Goal: Check status: Check status

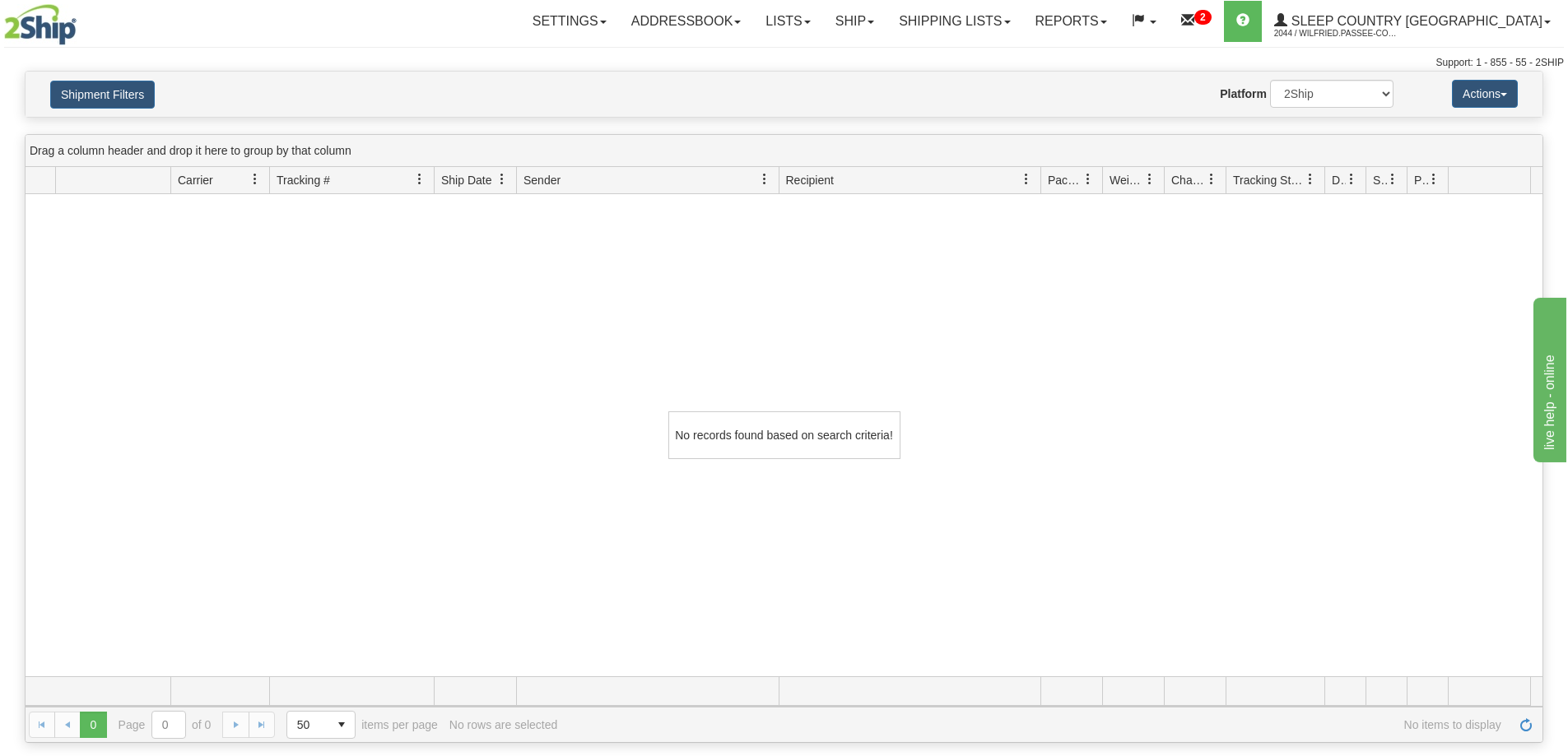
drag, startPoint x: 1040, startPoint y: 322, endPoint x: 1036, endPoint y: 309, distance: 13.6
click at [1040, 322] on div "No records found based on search criteria!" at bounding box center [784, 435] width 1517 height 483
drag, startPoint x: 1015, startPoint y: 6, endPoint x: 1016, endPoint y: 37, distance: 31.0
click at [1015, 7] on link "Shipping lists" at bounding box center [954, 22] width 135 height 42
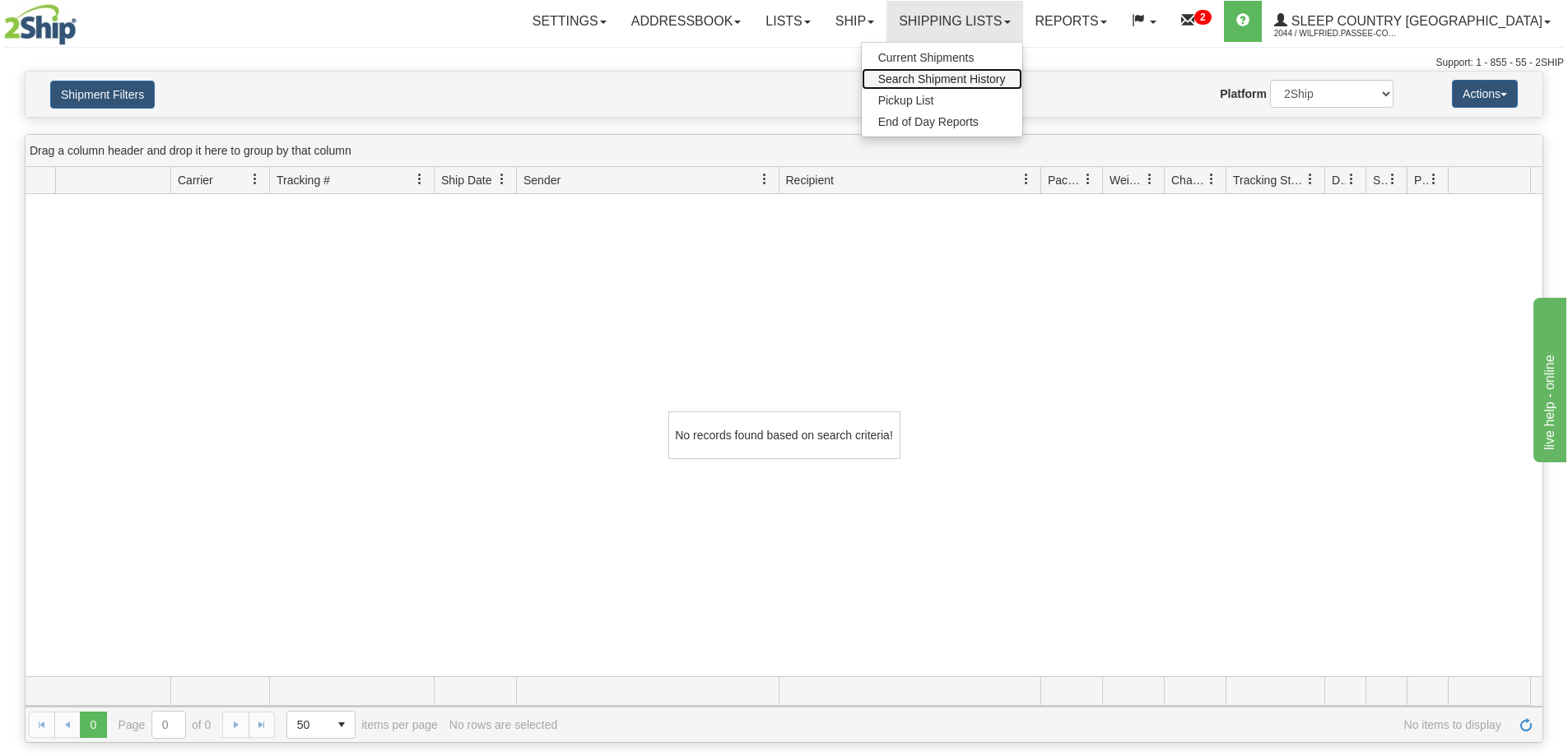
click at [1006, 81] on span "Search Shipment History" at bounding box center [942, 79] width 128 height 13
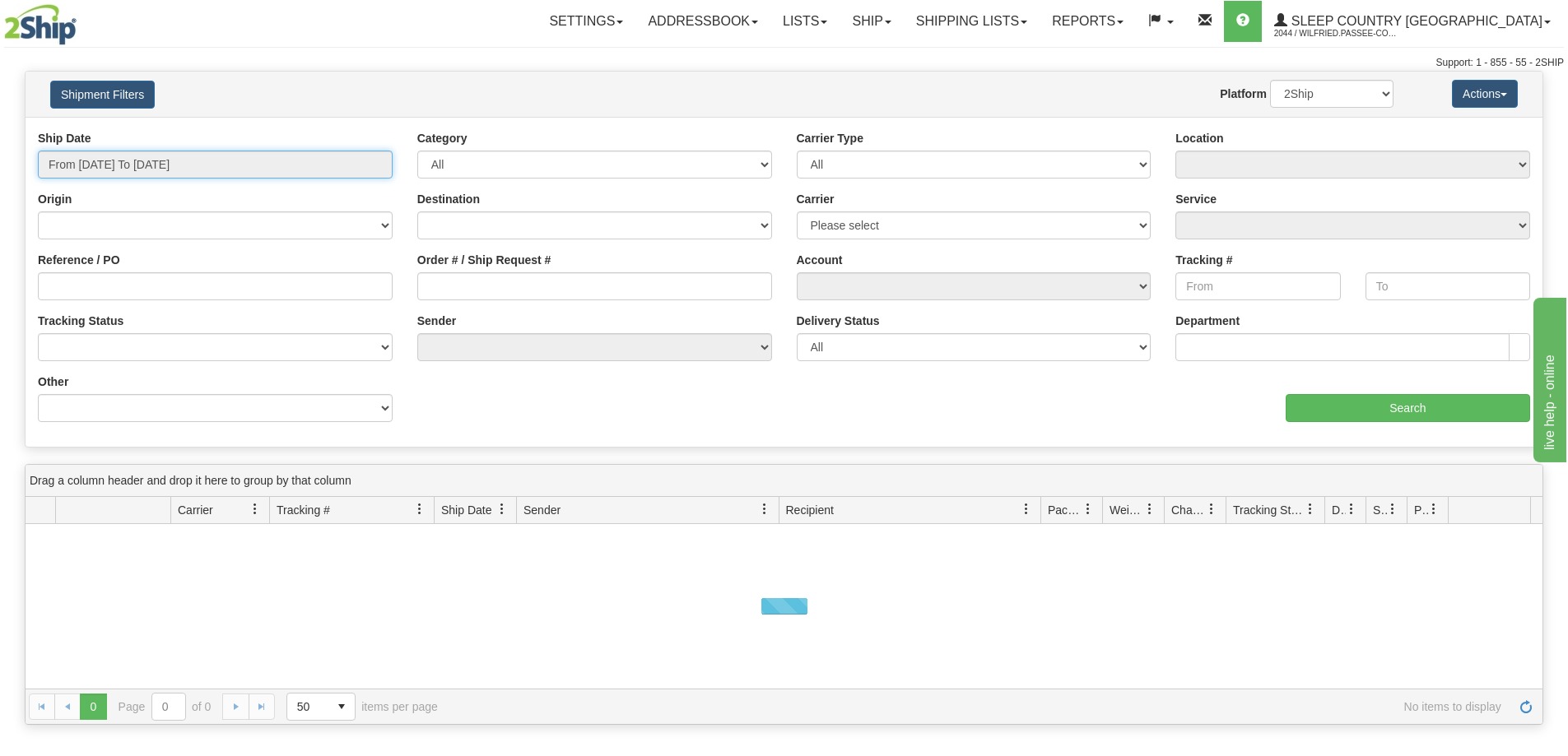
click at [151, 164] on input "From [DATE] To [DATE]" at bounding box center [215, 164] width 355 height 28
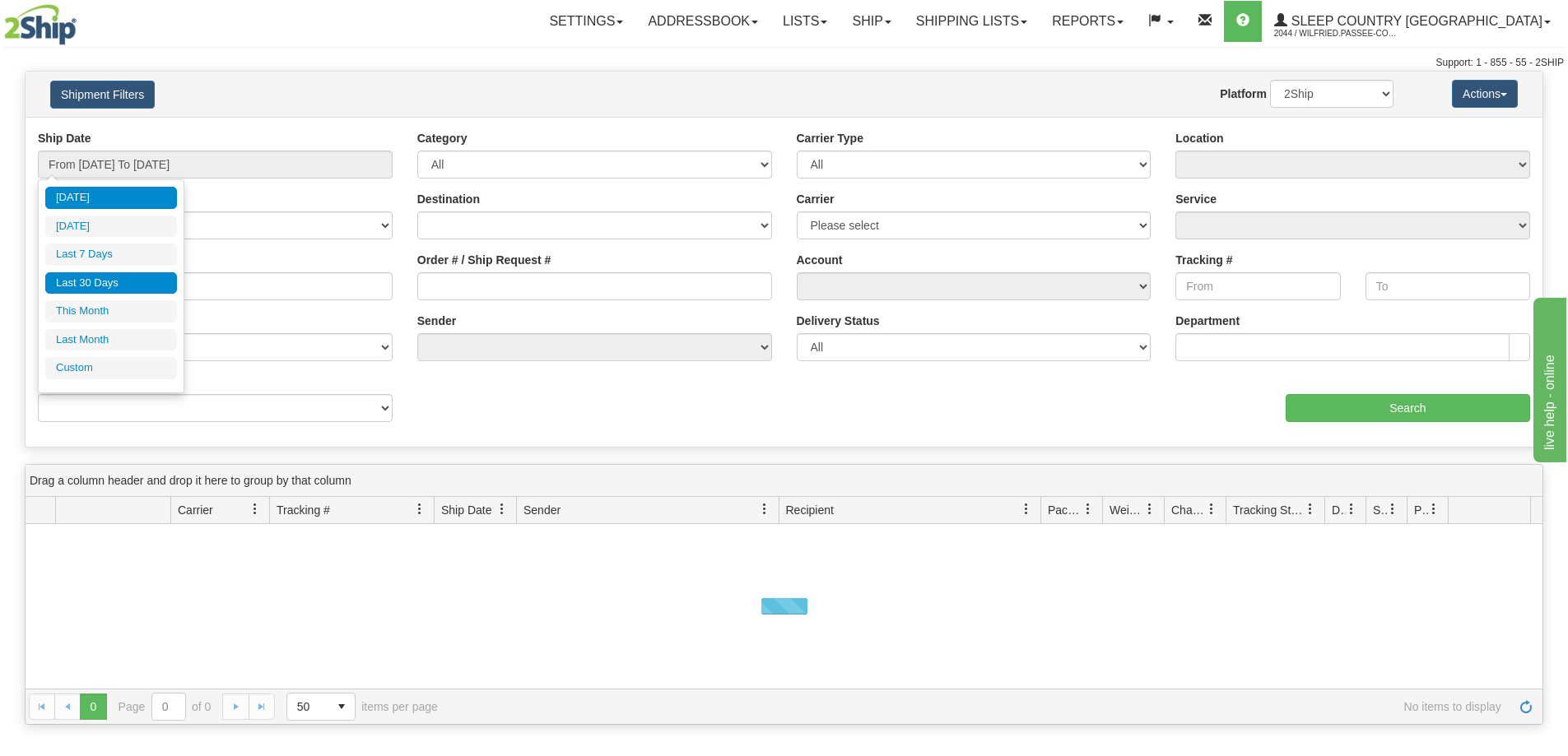
click at [128, 283] on li "Last 30 Days" at bounding box center [111, 283] width 131 height 22
type input "From [DATE] To [DATE]"
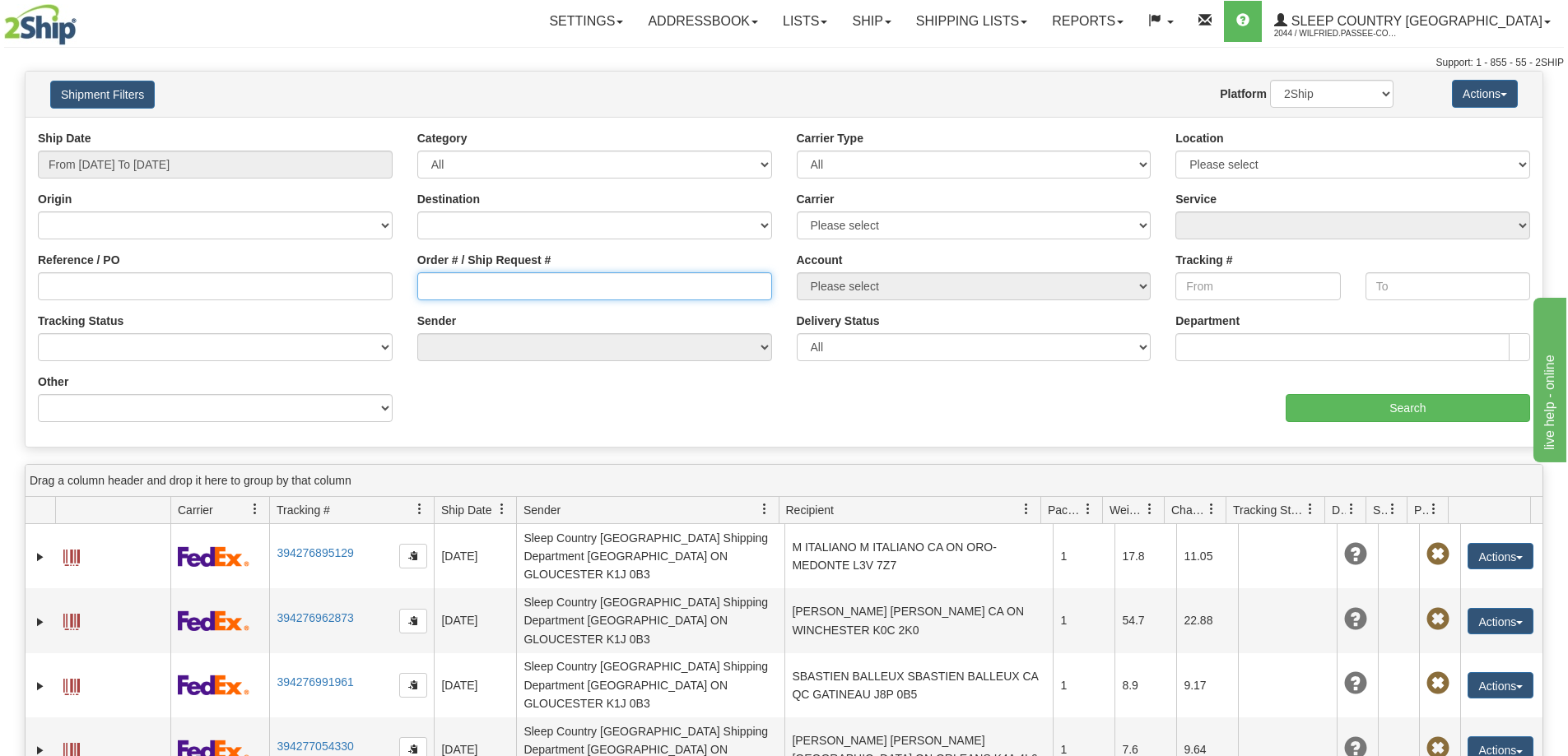
drag, startPoint x: 440, startPoint y: 278, endPoint x: 765, endPoint y: 315, distance: 327.1
click at [441, 278] on input "Order # / Ship Request #" at bounding box center [594, 287] width 355 height 28
paste input "9002I176055"
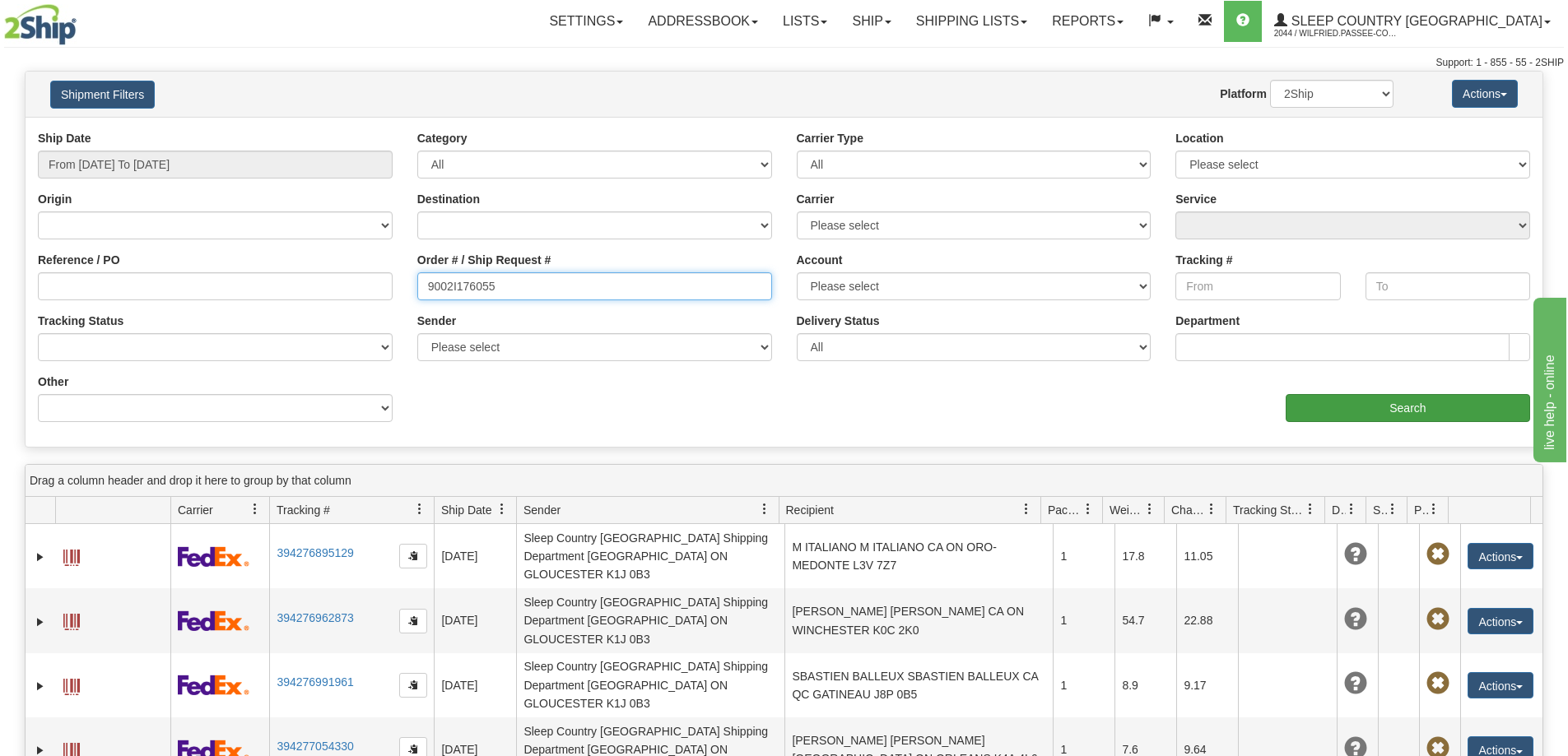
type input "9002I176055"
click at [1382, 416] on input "Search" at bounding box center [1408, 409] width 244 height 28
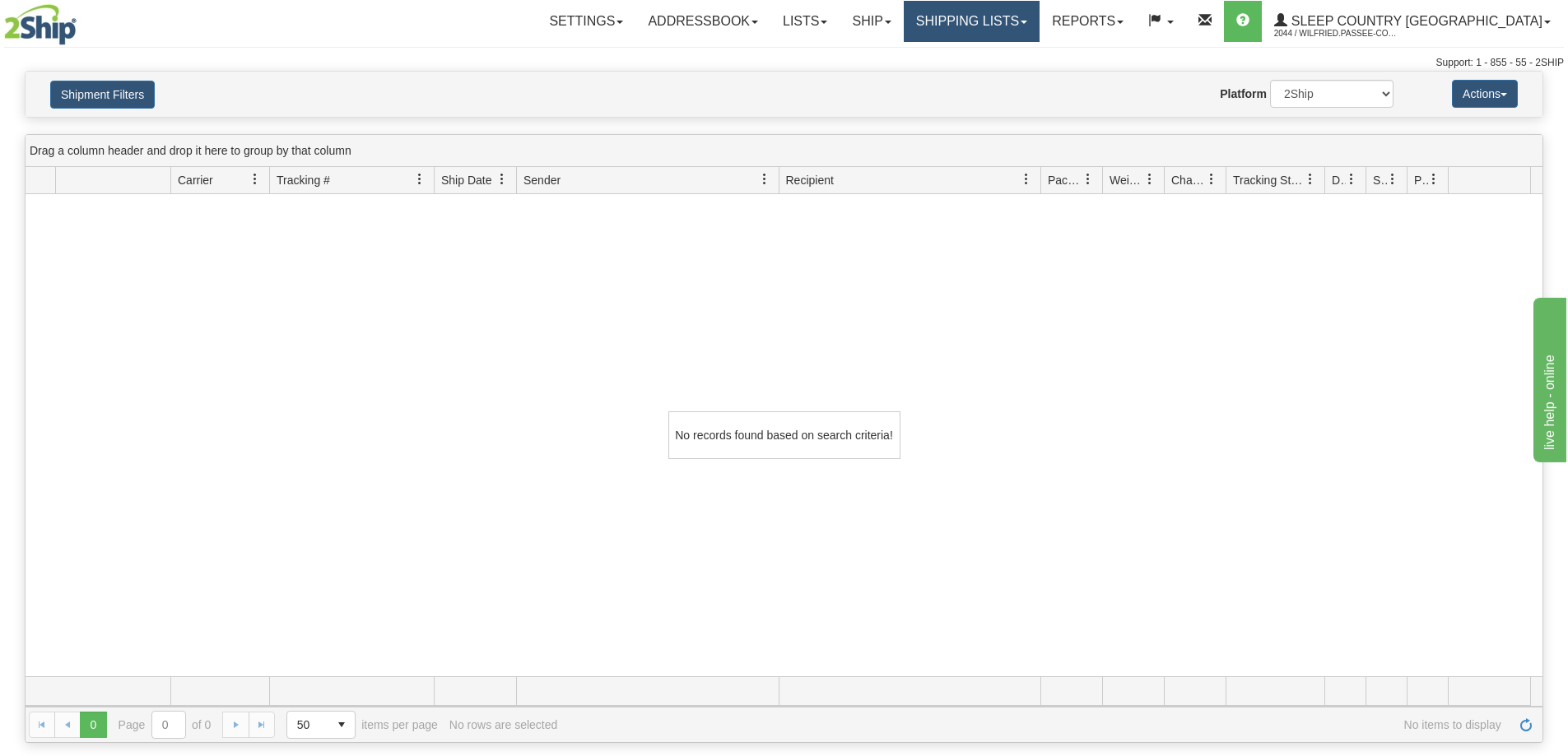
click at [1040, 12] on link "Shipping lists" at bounding box center [971, 22] width 135 height 42
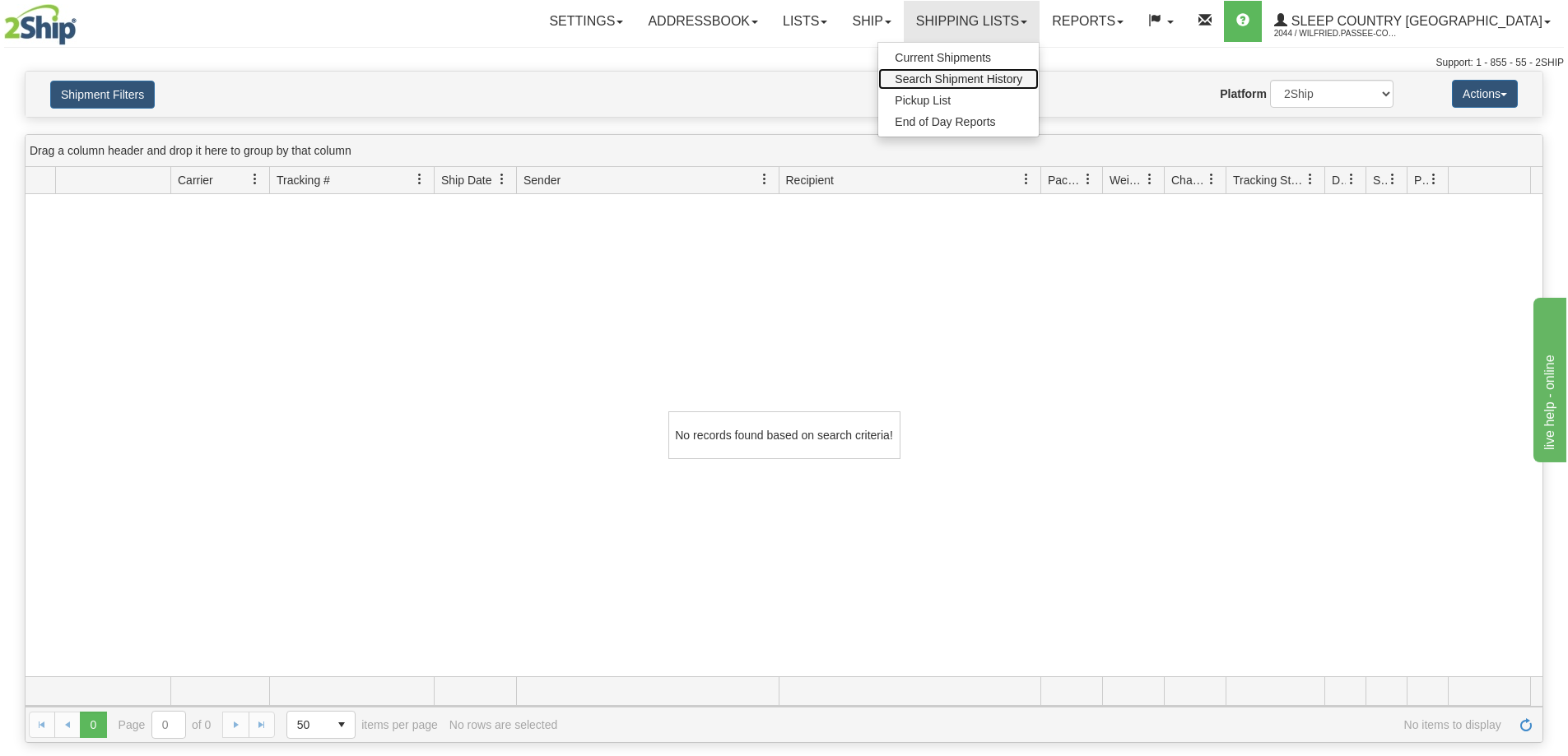
drag, startPoint x: 1055, startPoint y: 80, endPoint x: 1030, endPoint y: 83, distance: 25.2
click at [1022, 79] on span "Search Shipment History" at bounding box center [959, 79] width 128 height 13
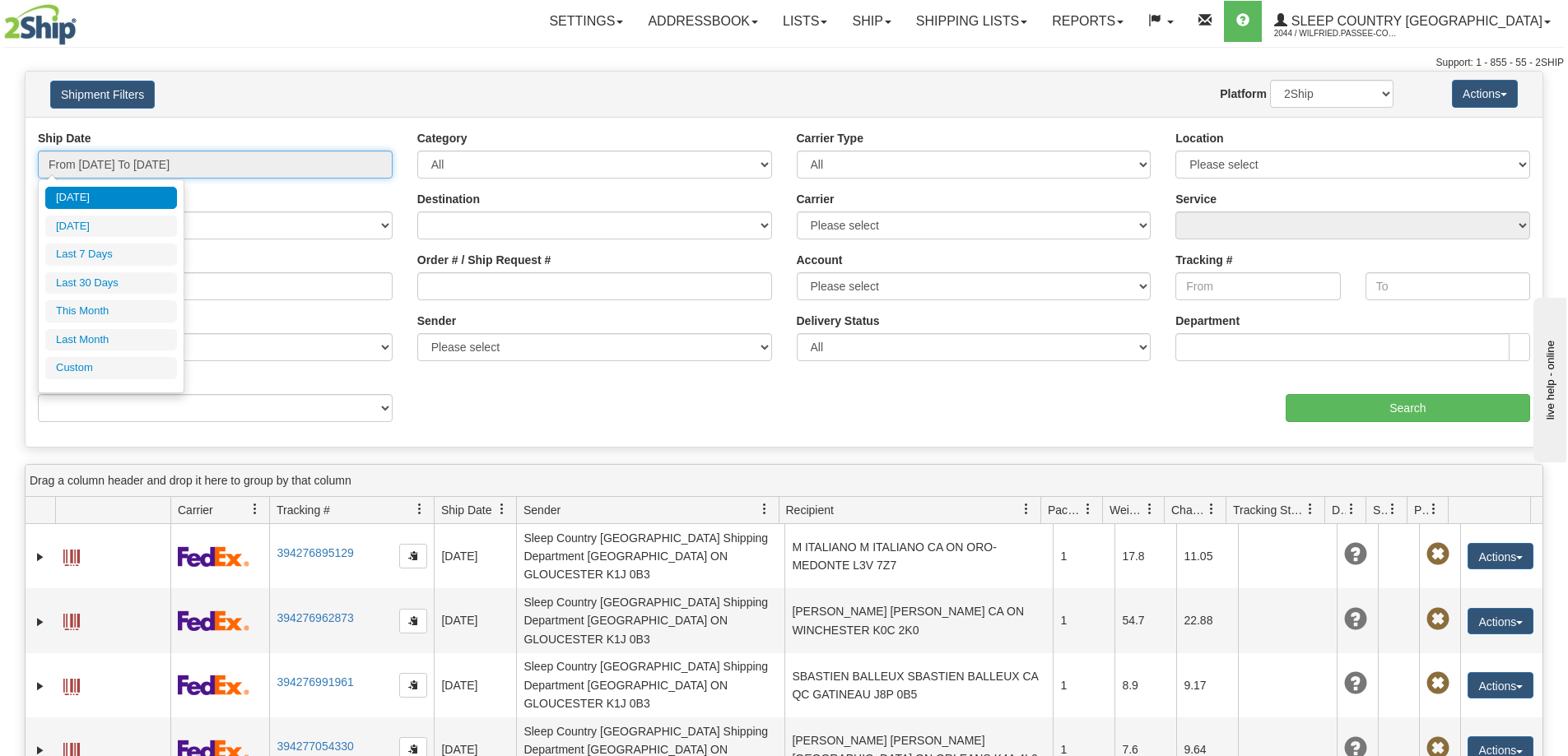
click at [151, 164] on input "From [DATE] To [DATE]" at bounding box center [215, 164] width 355 height 28
click at [136, 277] on li "Last 30 Days" at bounding box center [111, 283] width 131 height 22
type input "From [DATE] To [DATE]"
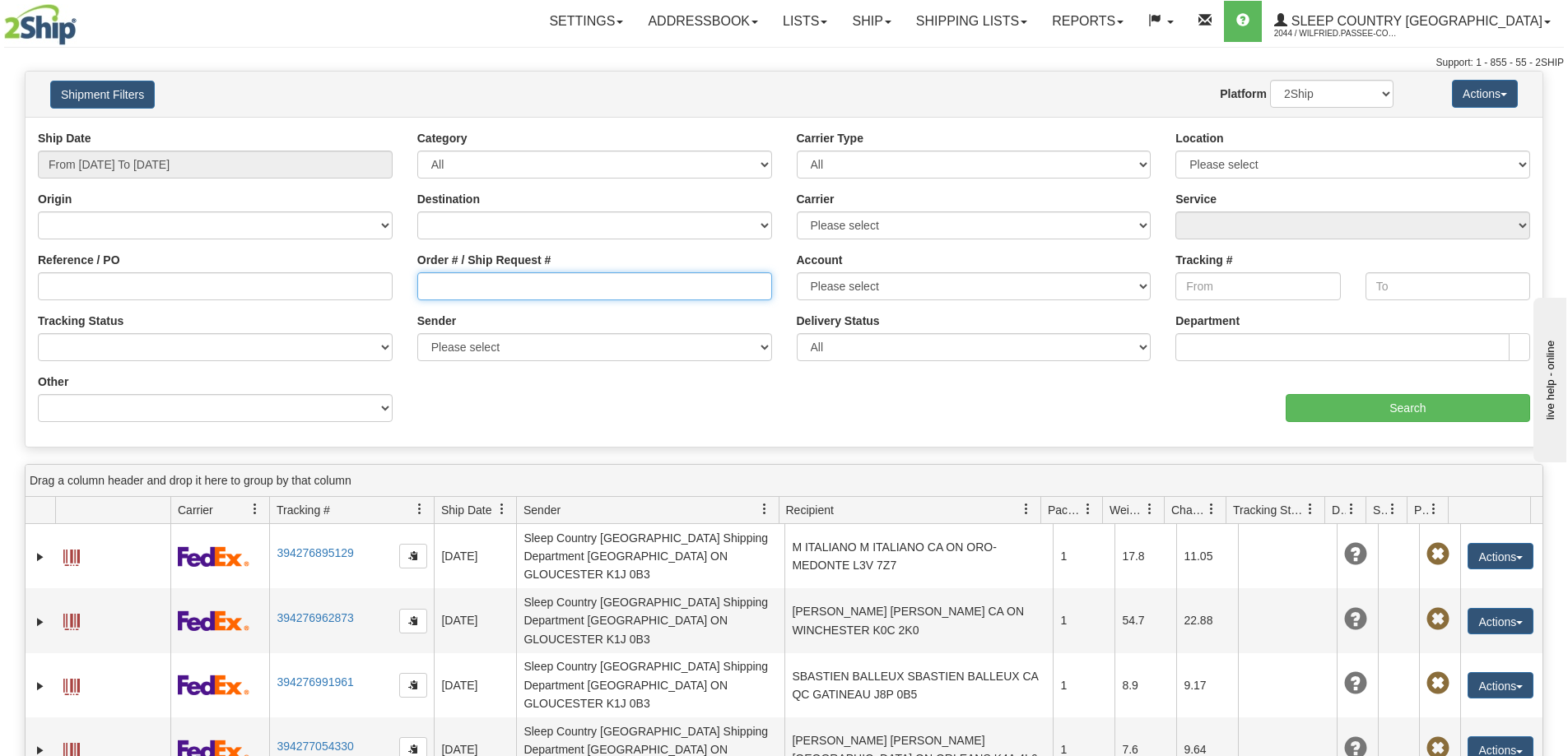
click at [508, 281] on input "Order # / Ship Request #" at bounding box center [594, 287] width 355 height 28
paste input "9000I158404"
type input "9000I158404"
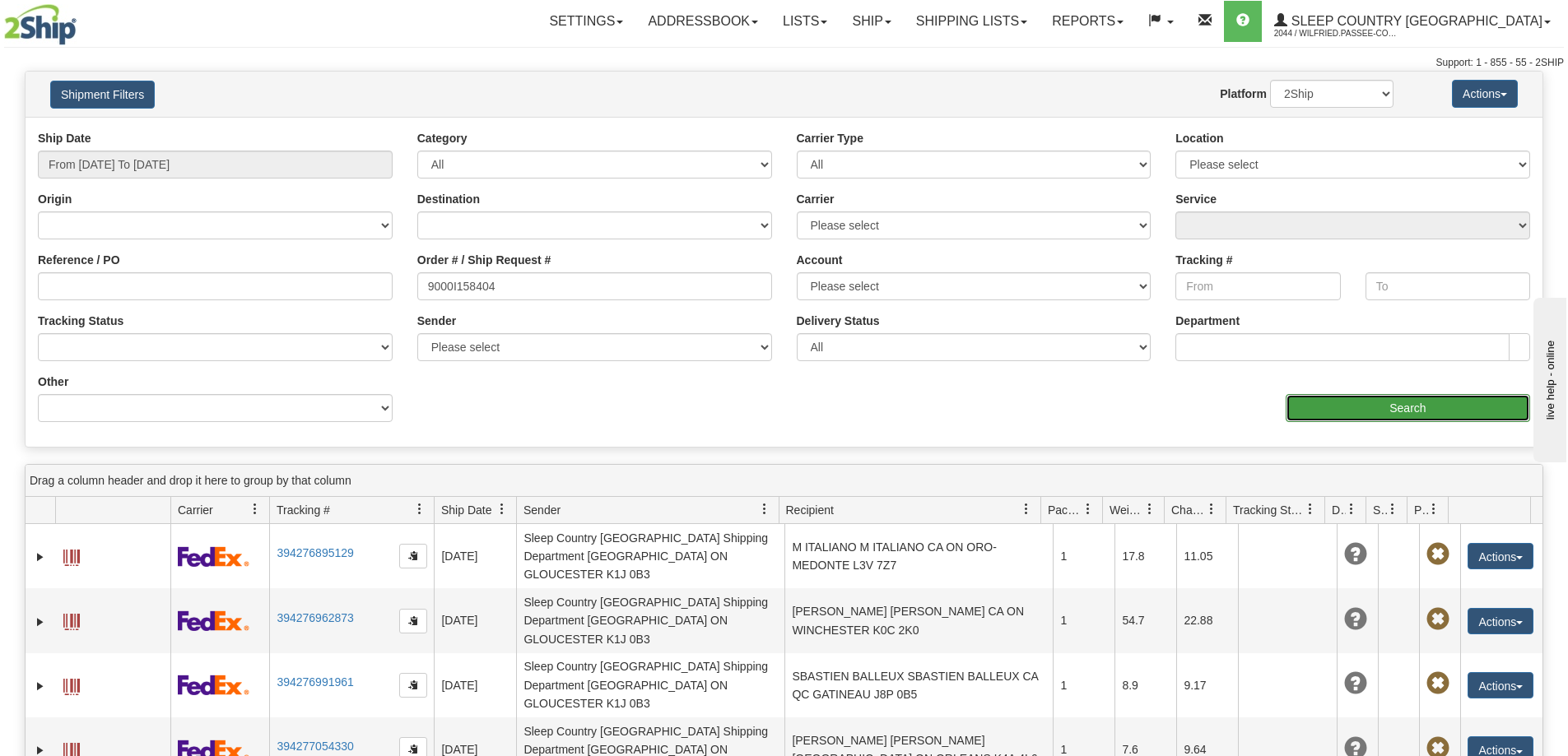
click at [1311, 405] on input "Search" at bounding box center [1408, 409] width 244 height 28
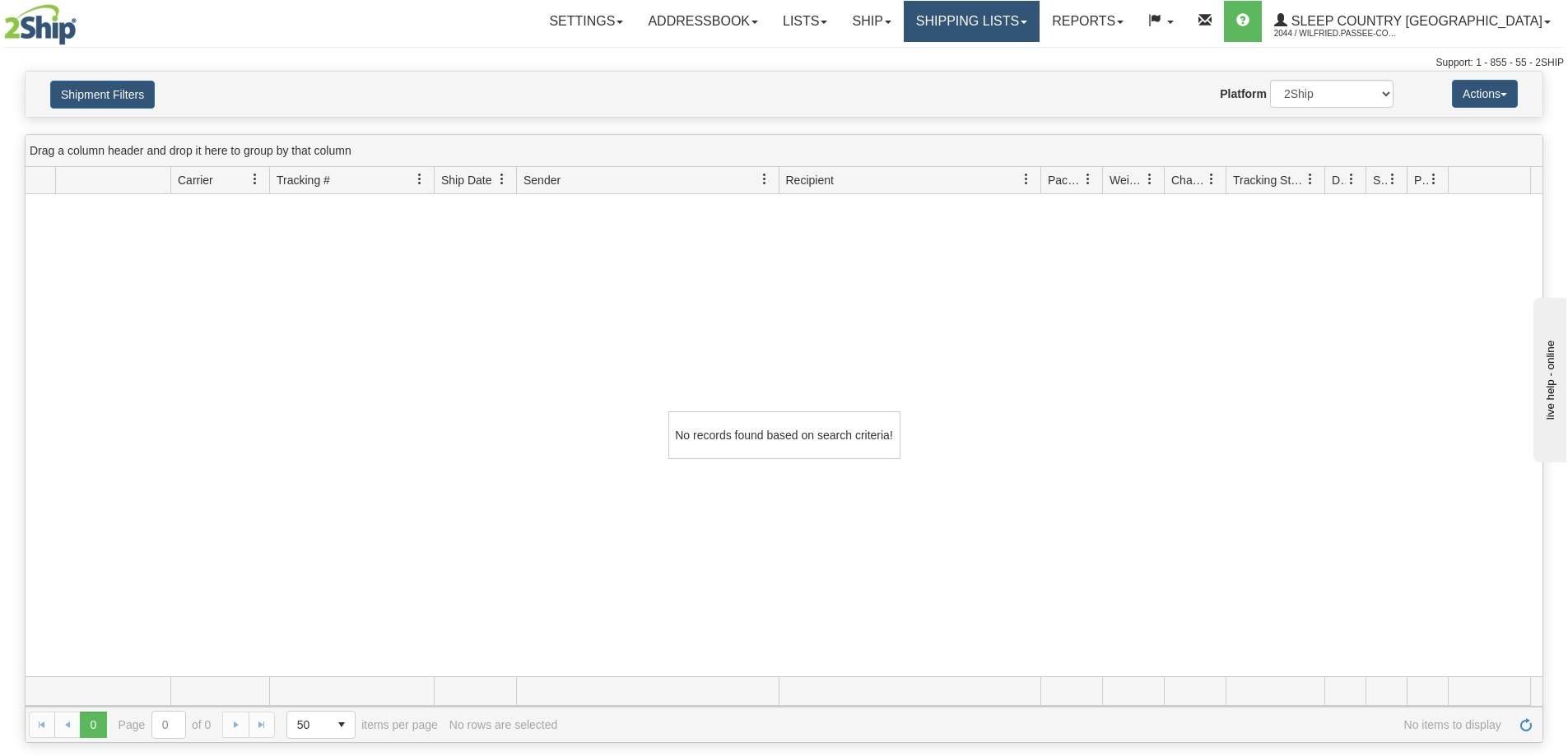
click at [1035, 21] on link "Shipping lists" at bounding box center [971, 22] width 135 height 42
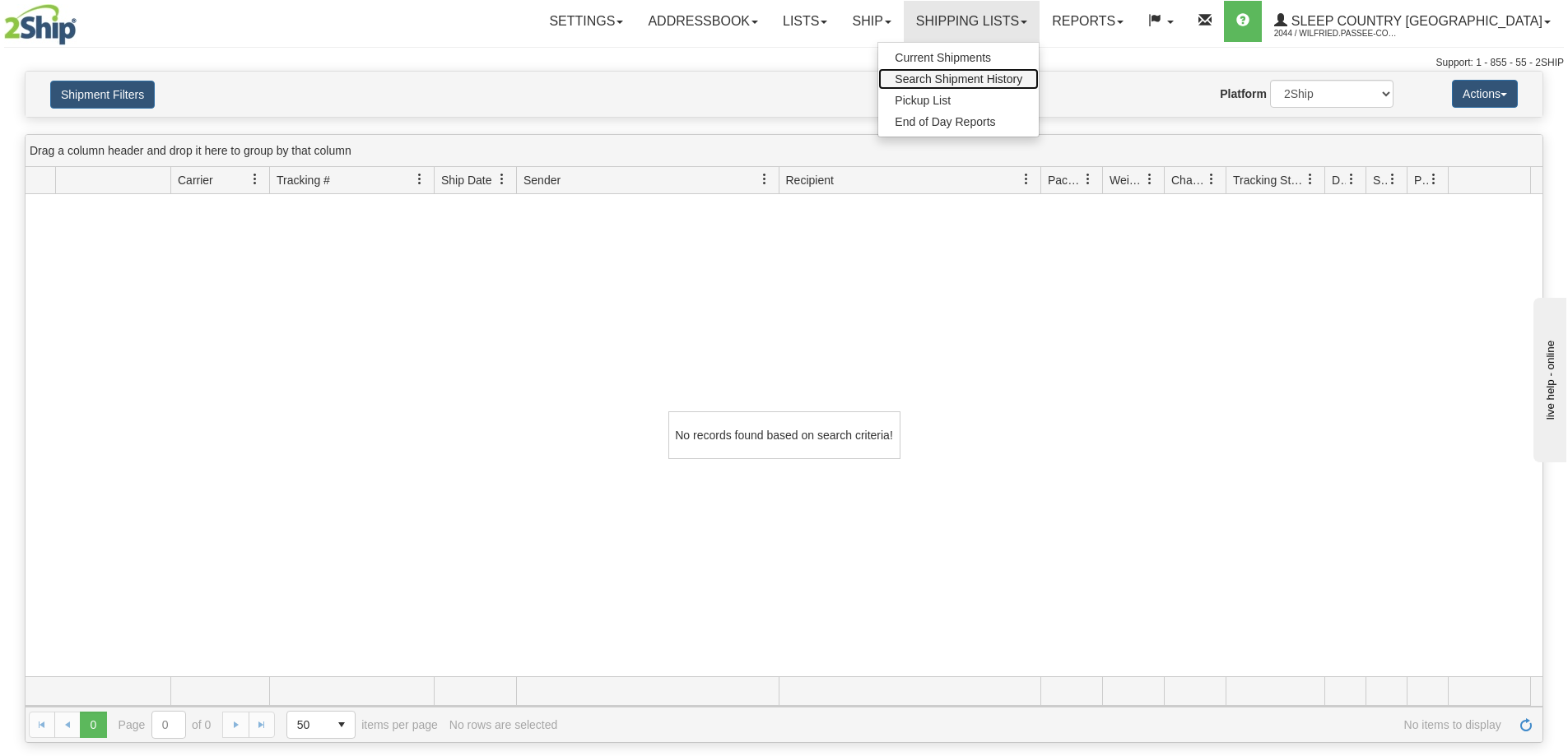
click at [1020, 71] on link "Search Shipment History" at bounding box center [958, 79] width 160 height 22
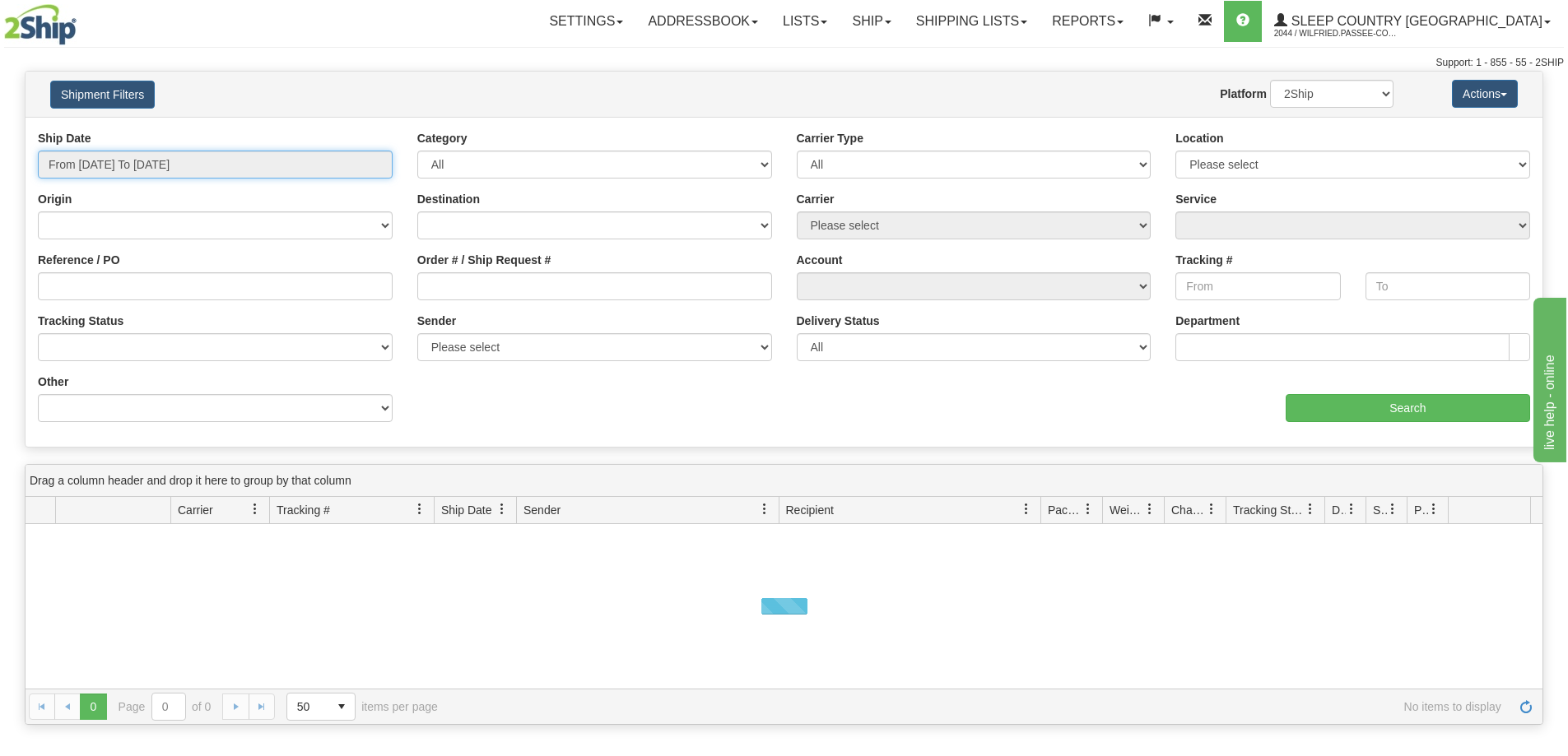
click at [130, 171] on input "From [DATE] To [DATE]" at bounding box center [215, 164] width 355 height 28
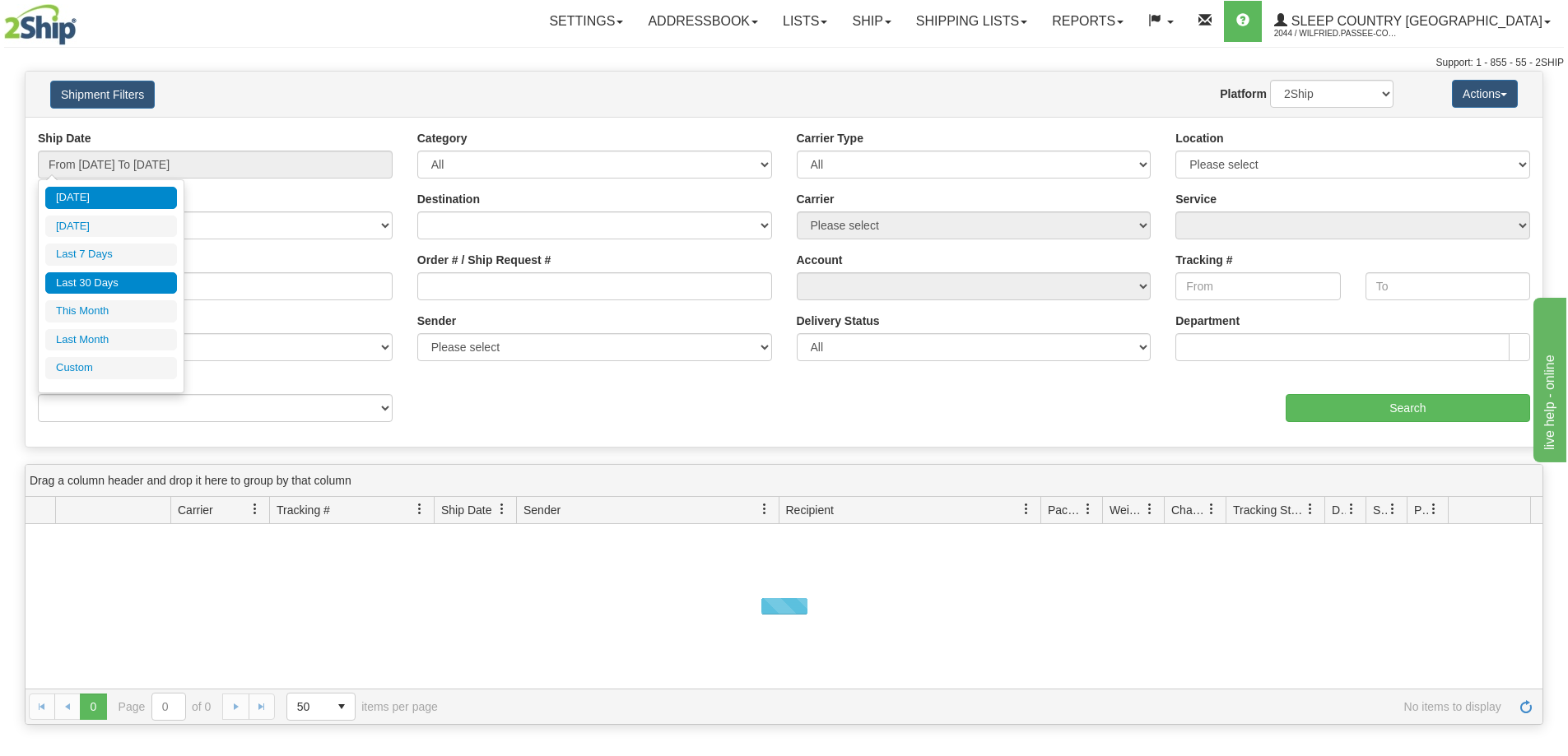
click at [115, 279] on li "Last 30 Days" at bounding box center [111, 283] width 131 height 22
type input "From [DATE] To [DATE]"
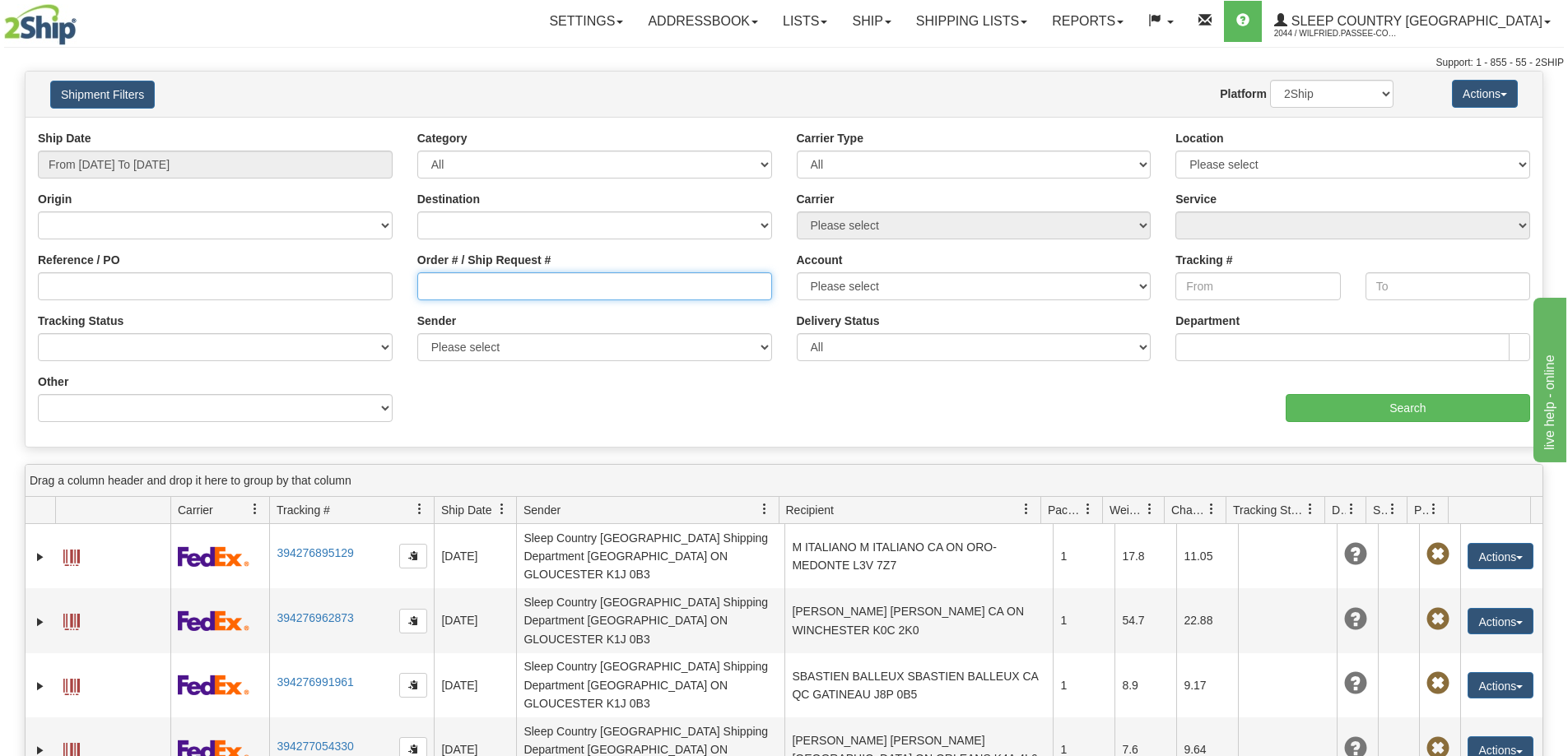
click at [447, 292] on input "Order # / Ship Request #" at bounding box center [594, 287] width 355 height 28
paste input "9002I176055"
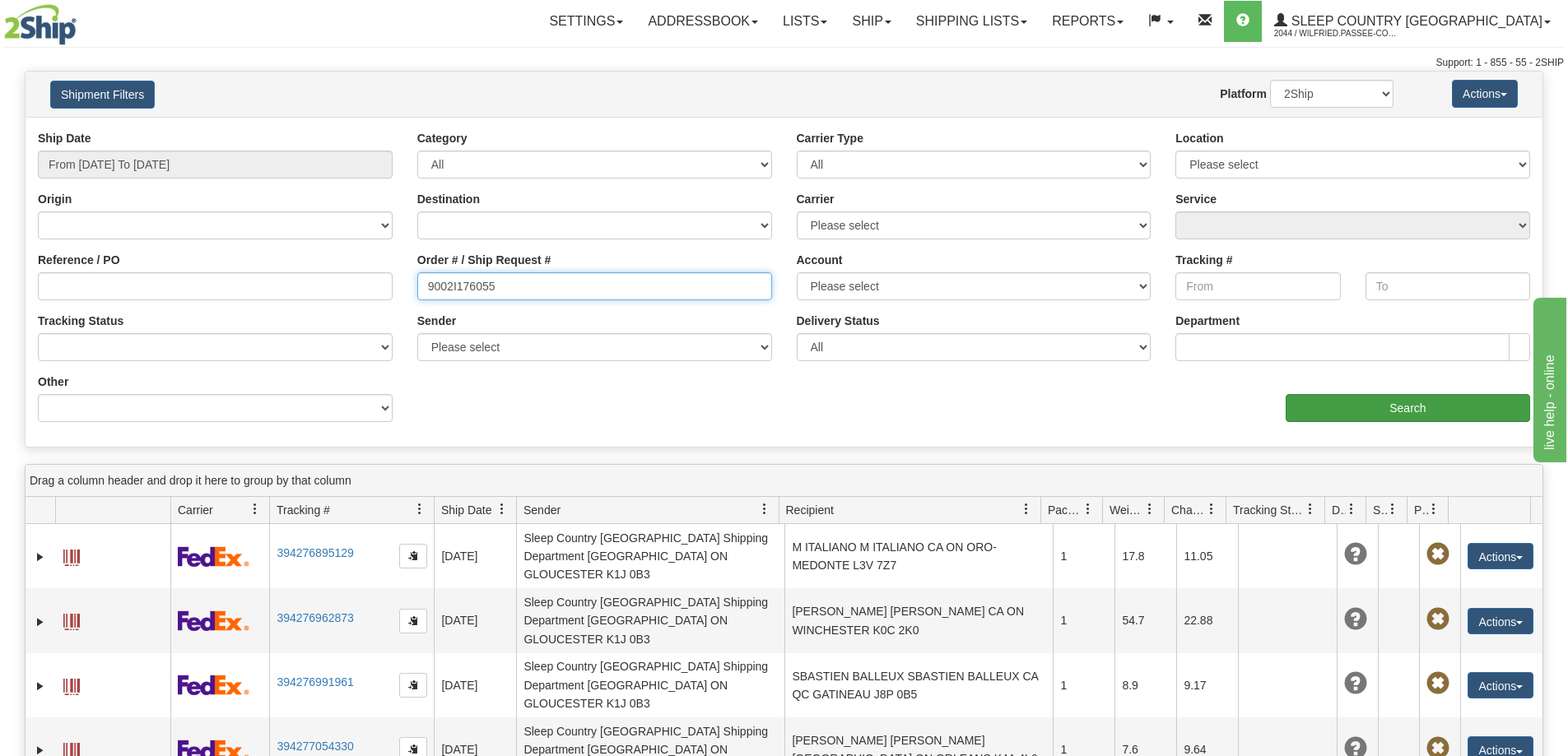
type input "9002I176055"
click at [1429, 413] on input "Search" at bounding box center [1408, 409] width 244 height 28
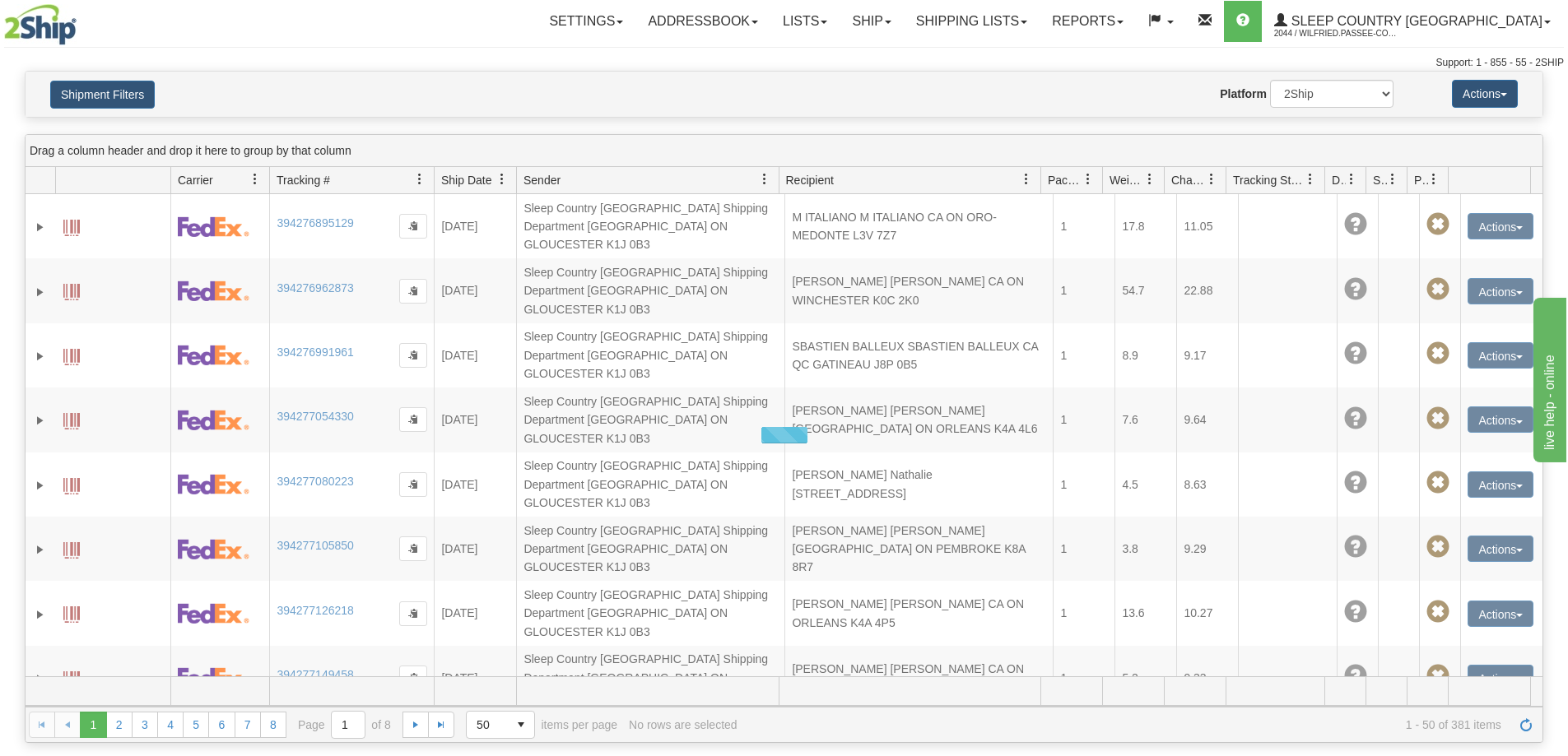
click at [813, 69] on div "Support: 1 - 855 - 55 - 2SHIP" at bounding box center [784, 62] width 1560 height 14
